Goal: Task Accomplishment & Management: Complete application form

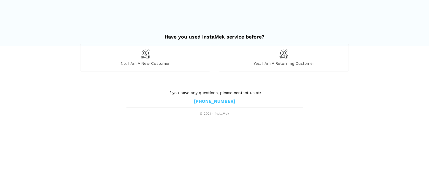
click at [145, 60] on div "No, I am a new customer" at bounding box center [145, 57] width 130 height 27
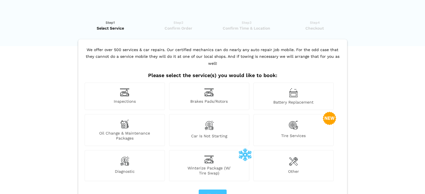
click at [133, 131] on span "Oil Change & Maintenance Packages" at bounding box center [125, 136] width 80 height 10
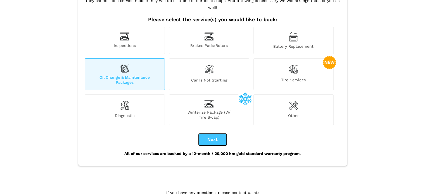
click at [214, 134] on button "Next" at bounding box center [212, 140] width 28 height 12
checkbox input "true"
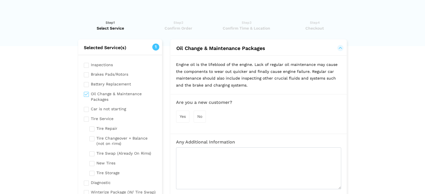
click at [182, 113] on div "Yes" at bounding box center [182, 117] width 13 height 12
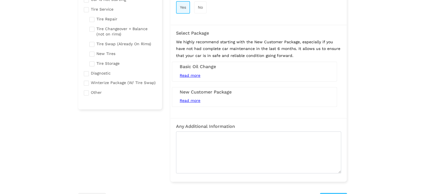
scroll to position [112, 0]
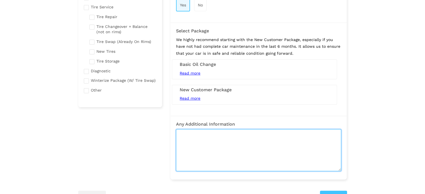
click at [185, 132] on textarea at bounding box center [258, 150] width 165 height 42
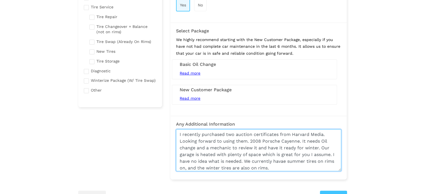
click at [186, 139] on textarea "I recently purchased two auction certificates from Harvard Media. Looking forwa…" at bounding box center [258, 150] width 165 height 42
click at [284, 167] on textarea "I recently purchased two auction certificates from Harvard Media. Looking forwa…" at bounding box center [258, 150] width 165 height 42
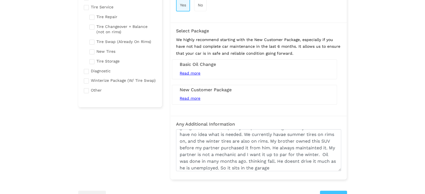
click at [345, 160] on div "Any Additional Information" at bounding box center [258, 147] width 176 height 50
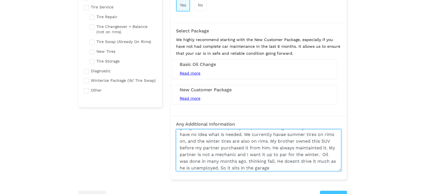
click at [292, 165] on textarea "I recently purchased two auction certificates from Harvard Media. Looking forwa…" at bounding box center [258, 150] width 165 height 42
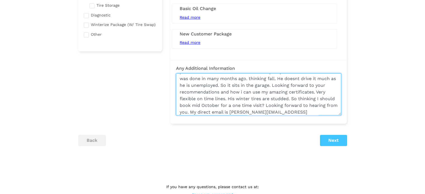
scroll to position [60, 0]
type textarea "I recently purchased two auction certificates from Harvard Media. Looking forwa…"
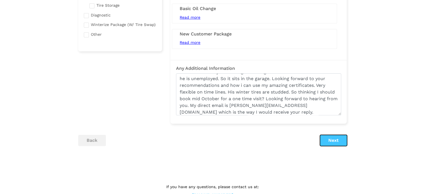
click at [335, 140] on button "Next" at bounding box center [333, 140] width 27 height 11
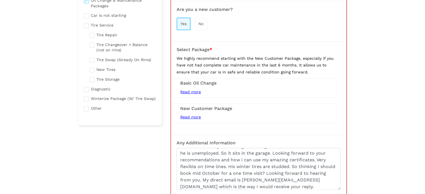
scroll to position [95, 0]
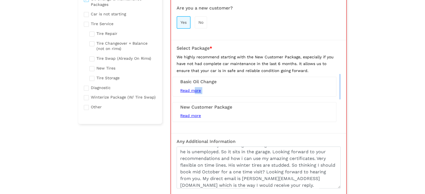
drag, startPoint x: 195, startPoint y: 89, endPoint x: 214, endPoint y: 99, distance: 21.2
click at [214, 99] on div "We highly recommend starting with the New Customer Package, especially if you h…" at bounding box center [258, 89] width 164 height 71
click at [193, 114] on span "Read more" at bounding box center [190, 115] width 21 height 4
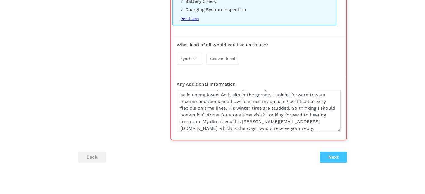
scroll to position [318, 0]
click at [218, 60] on span "Conventional" at bounding box center [222, 58] width 25 height 4
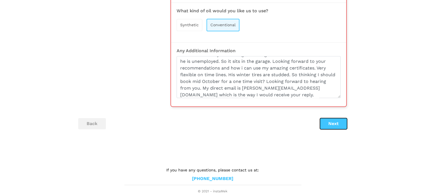
click at [329, 124] on button "Next" at bounding box center [333, 123] width 27 height 11
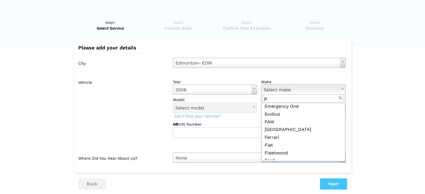
scroll to position [0, 0]
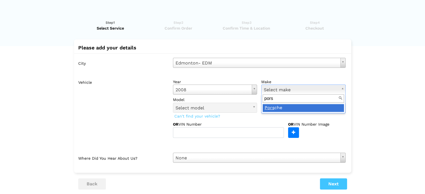
type input "pors"
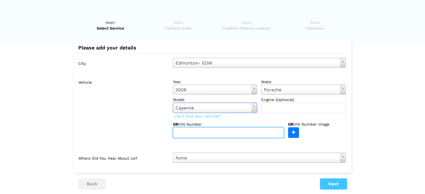
click at [186, 133] on input "text" at bounding box center [228, 132] width 111 height 11
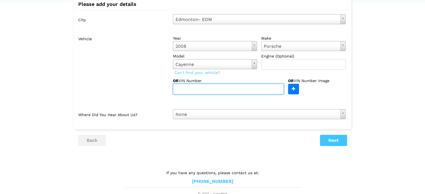
scroll to position [46, 0]
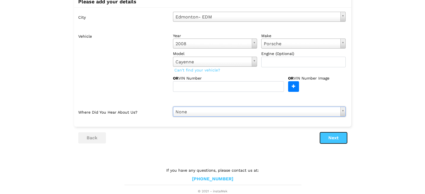
click at [331, 137] on button "Next" at bounding box center [333, 137] width 27 height 11
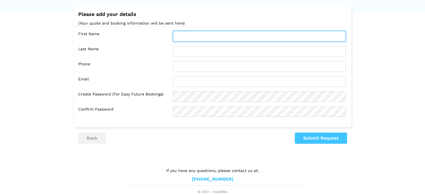
click at [179, 33] on input "text" at bounding box center [259, 36] width 173 height 11
type input "[PERSON_NAME]"
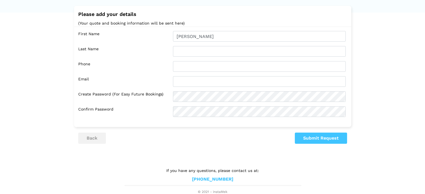
type input "[PERSON_NAME]"
type input "7809934394"
type input "[PERSON_NAME][EMAIL_ADDRESS][DOMAIN_NAME]"
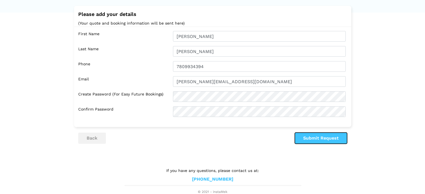
click at [322, 137] on button "Submit Request" at bounding box center [320, 138] width 52 height 11
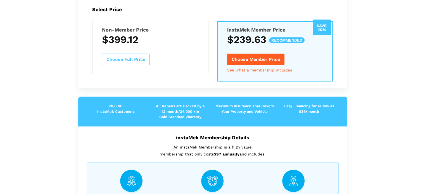
scroll to position [117, 0]
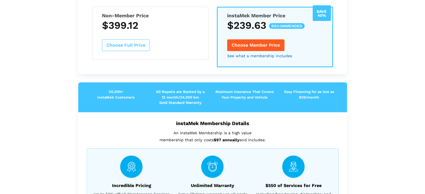
click at [258, 54] on link "See what a membership includes" at bounding box center [259, 56] width 65 height 4
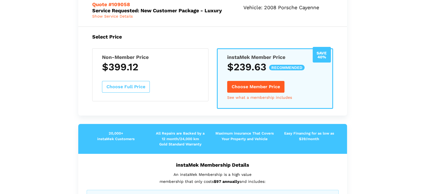
scroll to position [73, 0]
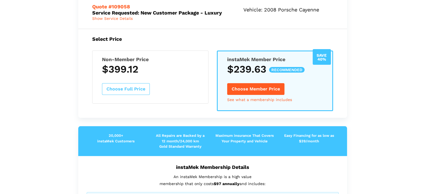
click at [258, 88] on button "Choose Member Price" at bounding box center [255, 89] width 57 height 12
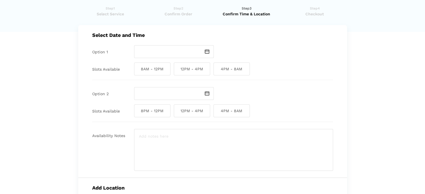
scroll to position [0, 0]
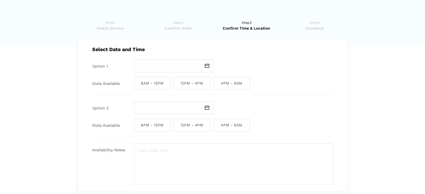
click at [203, 66] on span at bounding box center [207, 65] width 13 height 13
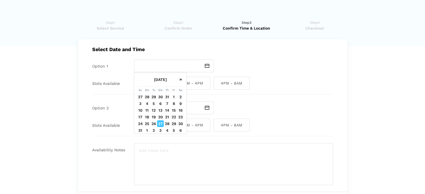
click at [182, 80] on th "»" at bounding box center [180, 79] width 7 height 15
click at [180, 82] on th "»" at bounding box center [180, 79] width 7 height 15
drag, startPoint x: 275, startPoint y: 73, endPoint x: 292, endPoint y: 83, distance: 19.6
click at [276, 74] on div "Select Date and Time Option 1 Slots Available 8AM - 12PM 12PM - 4PM 4PM - 8AM O…" at bounding box center [212, 115] width 269 height 153
